Goal: Task Accomplishment & Management: Use online tool/utility

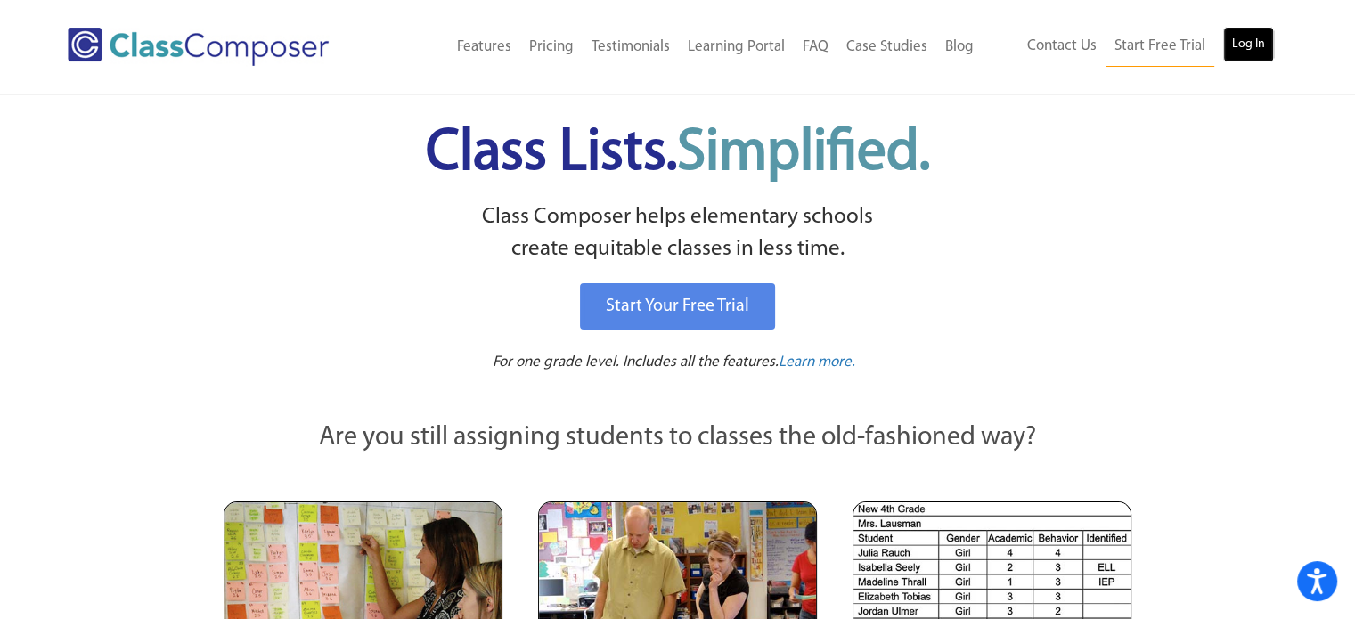
click at [1243, 45] on link "Log In" at bounding box center [1248, 45] width 51 height 36
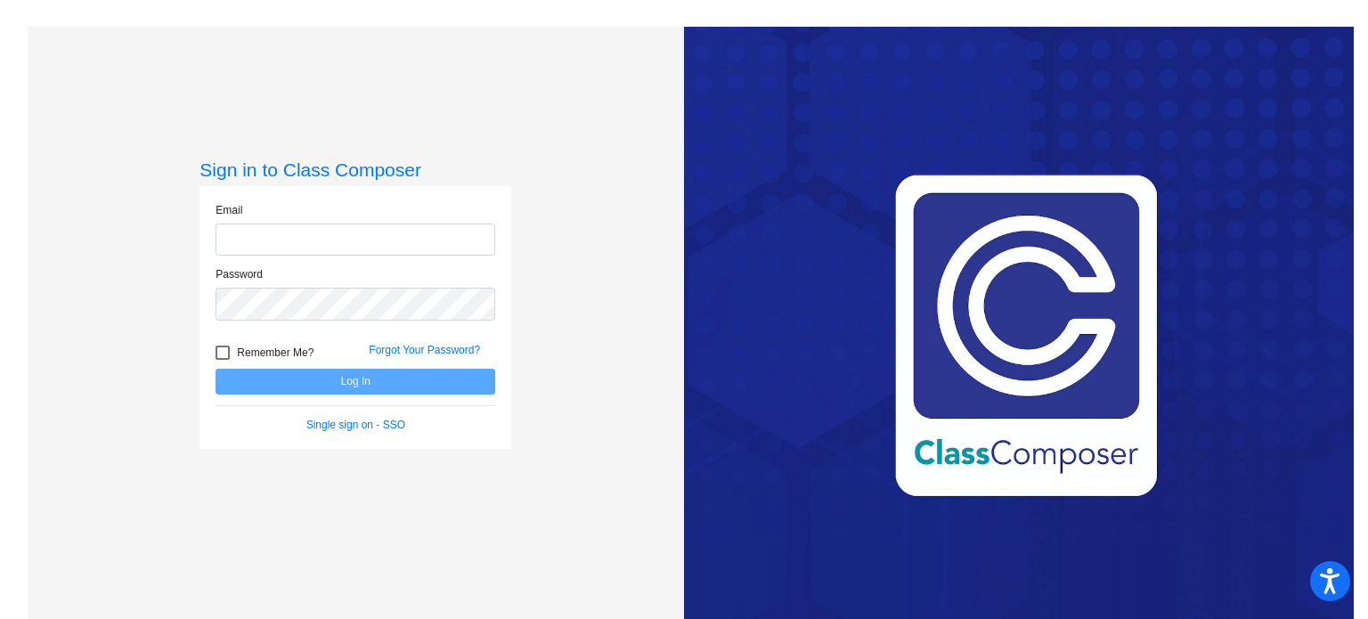
type input "[PERSON_NAME][EMAIL_ADDRESS][PERSON_NAME][DOMAIN_NAME]"
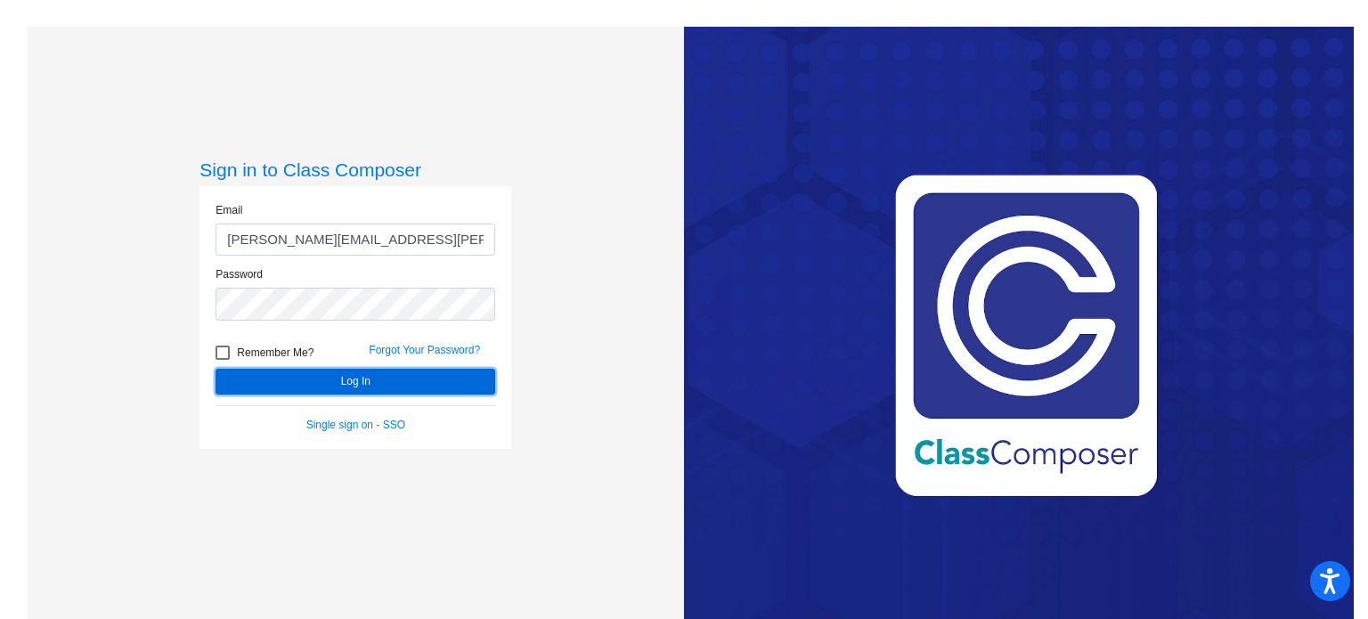
click at [281, 384] on button "Log In" at bounding box center [356, 382] width 280 height 26
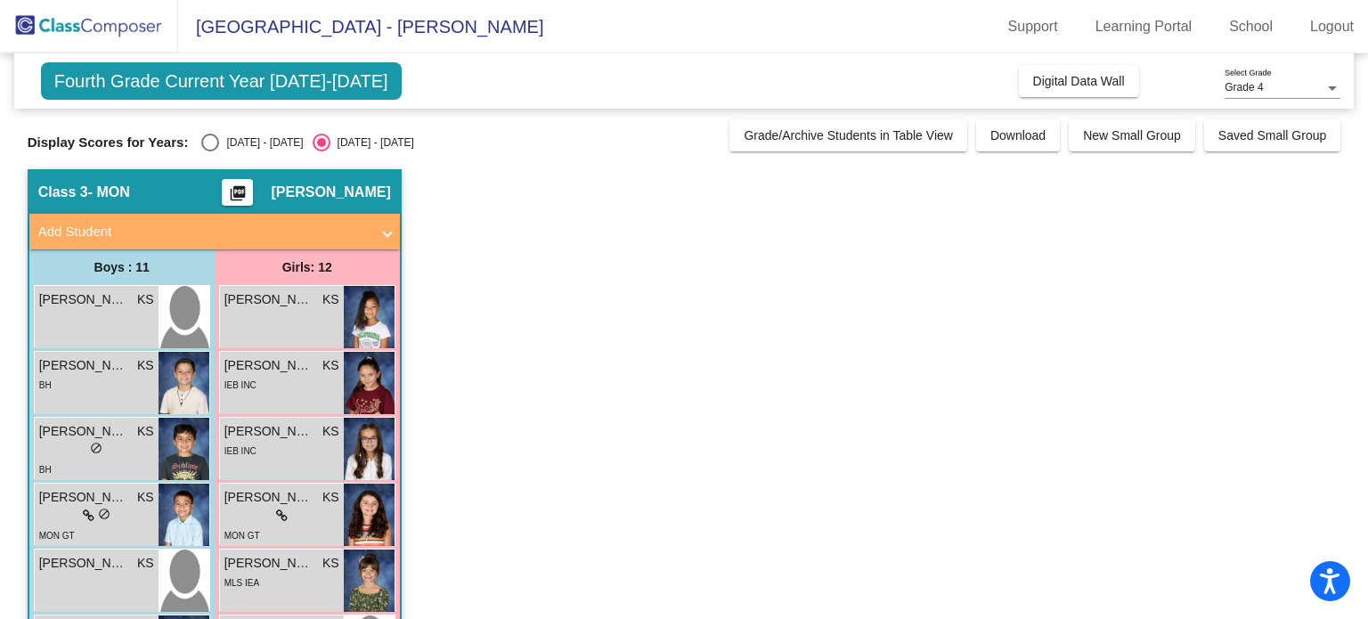
click at [217, 136] on div "Select an option" at bounding box center [210, 143] width 18 height 18
click at [210, 151] on input "[DATE] - [DATE]" at bounding box center [209, 151] width 1 height 1
radio input "true"
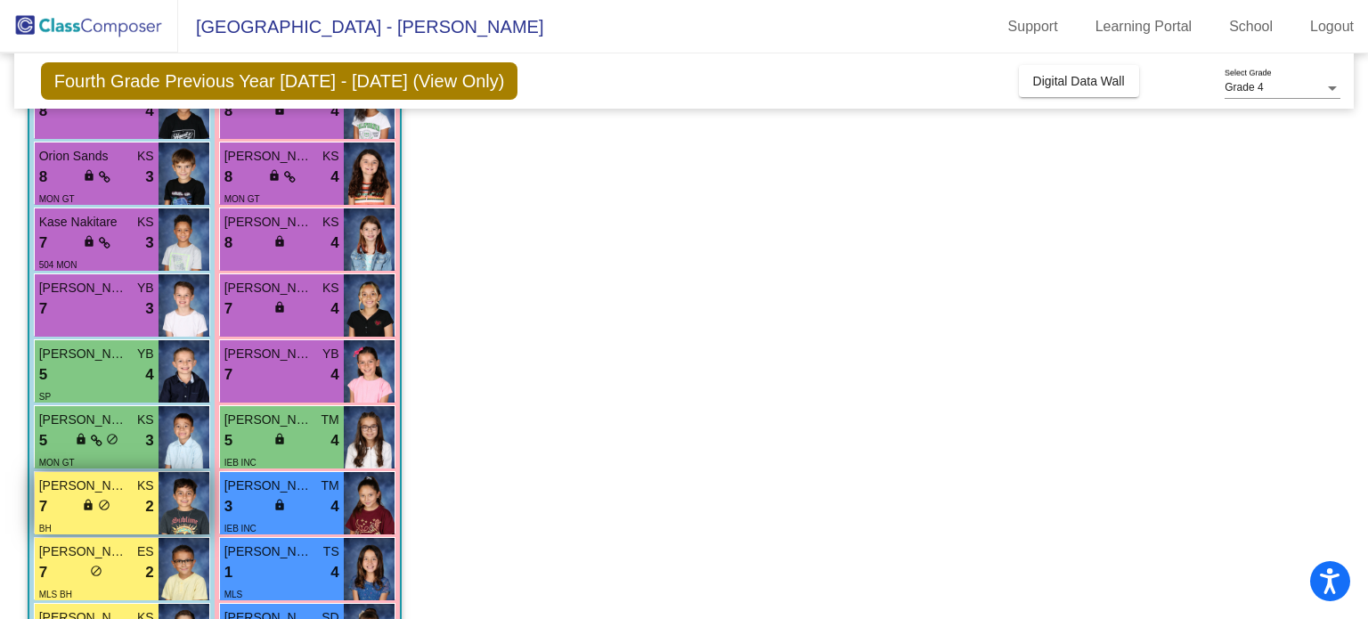
scroll to position [210, 0]
click at [87, 548] on span "[PERSON_NAME]" at bounding box center [83, 551] width 89 height 19
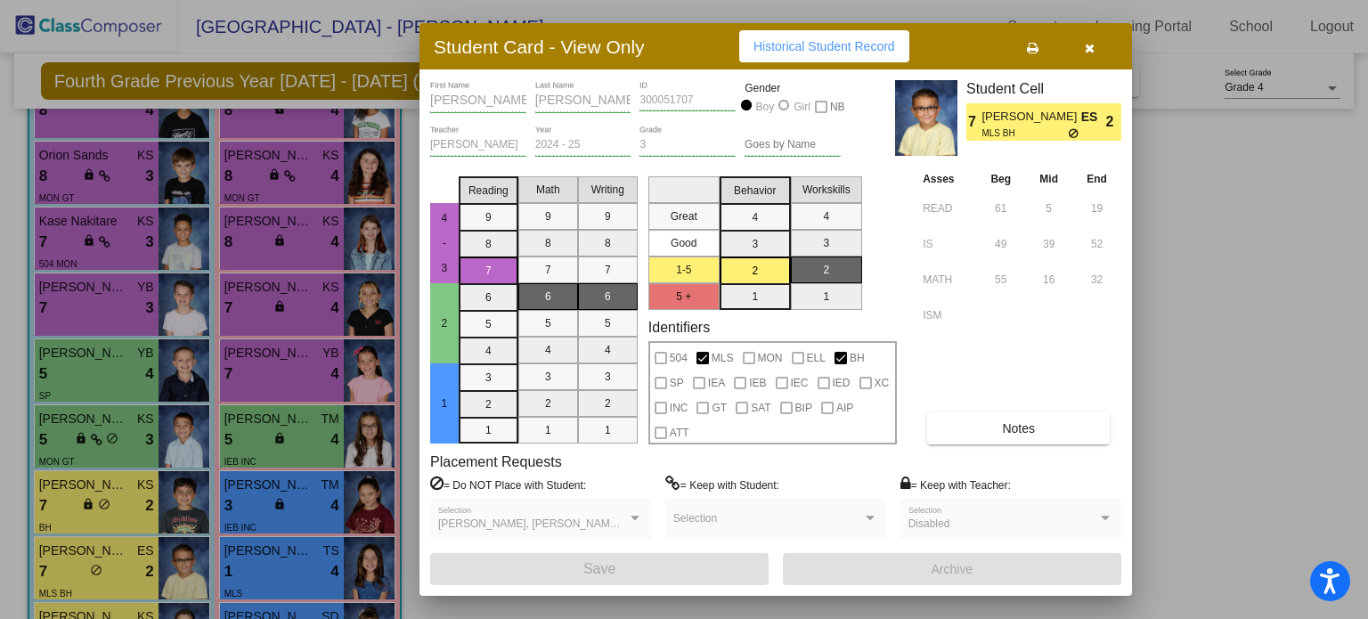
click at [1097, 50] on button "button" at bounding box center [1089, 46] width 57 height 32
